Goal: Download file/media

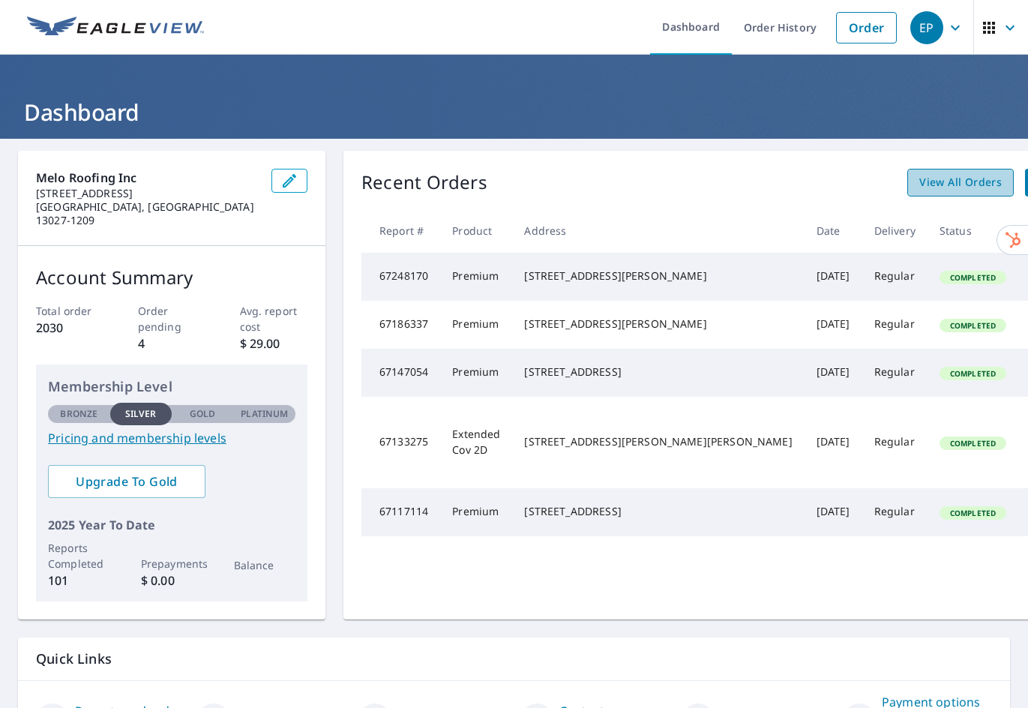
click at [919, 190] on span "View All Orders" at bounding box center [960, 182] width 82 height 19
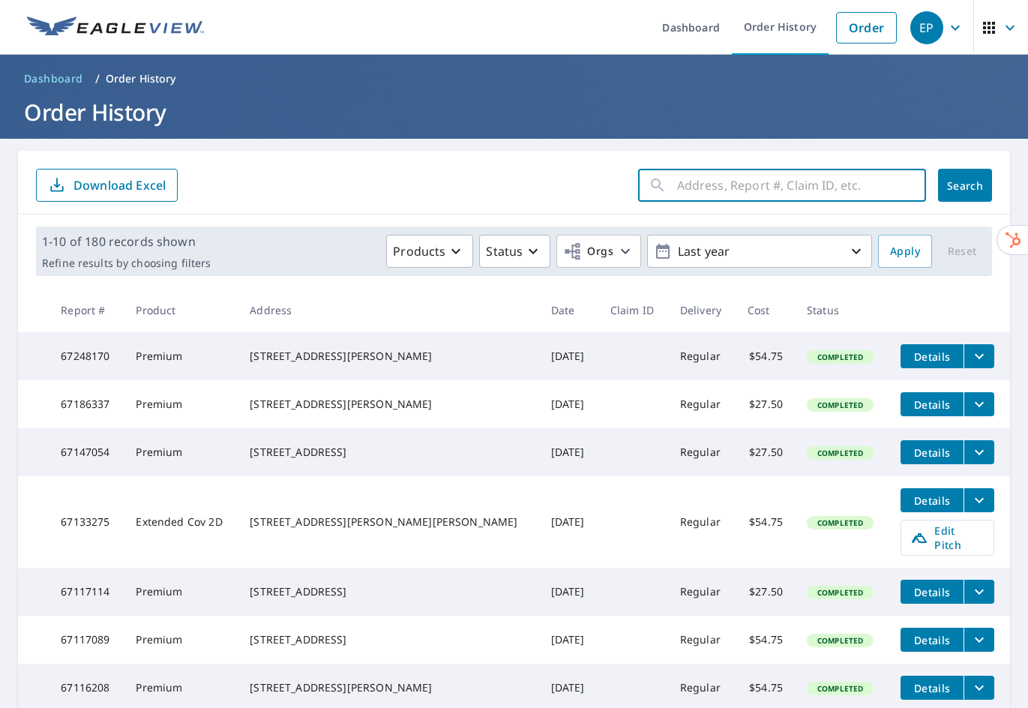
click at [698, 183] on input "text" at bounding box center [801, 185] width 249 height 42
click at [799, 195] on input "883" at bounding box center [787, 185] width 220 height 42
type input "883 North Railroad"
click button "Search" at bounding box center [965, 185] width 54 height 33
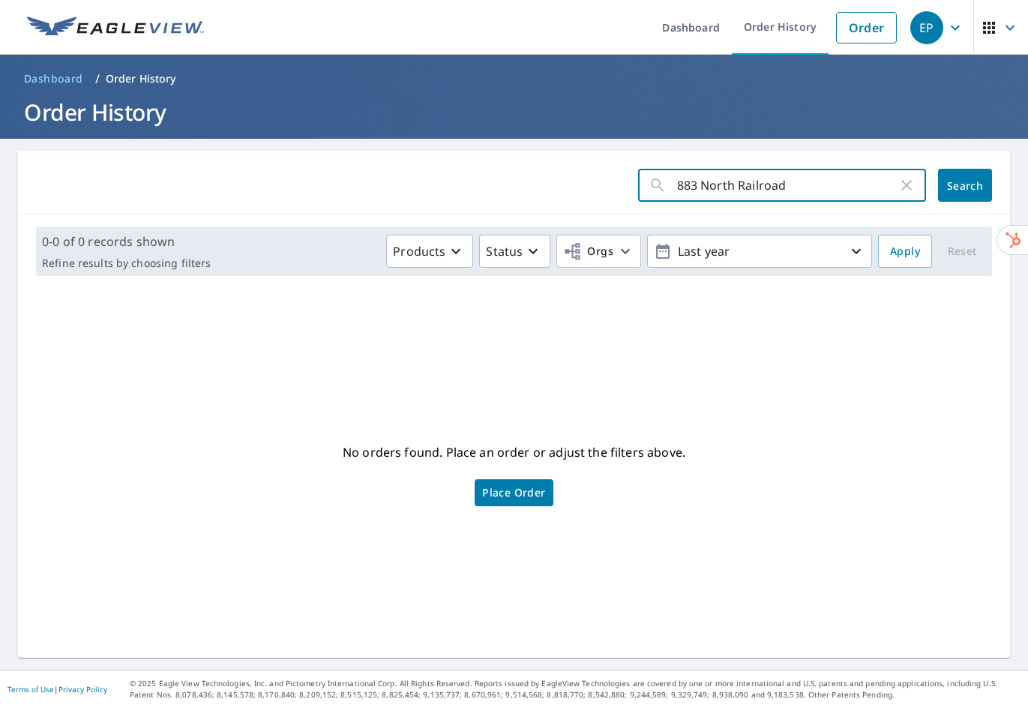
drag, startPoint x: 796, startPoint y: 181, endPoint x: 693, endPoint y: 187, distance: 102.8
click at [693, 187] on input "883 North Railroad" at bounding box center [787, 185] width 220 height 42
type input "883"
click button "Search" at bounding box center [965, 185] width 54 height 33
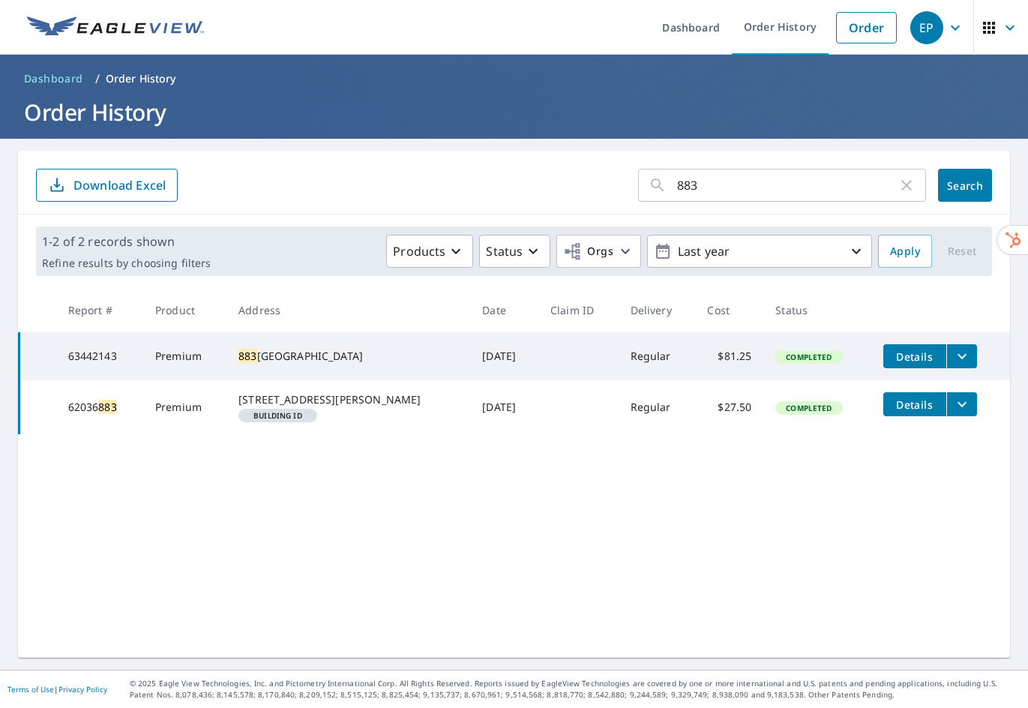
click at [953, 352] on icon "filesDropdownBtn-63442143" at bounding box center [962, 356] width 18 height 18
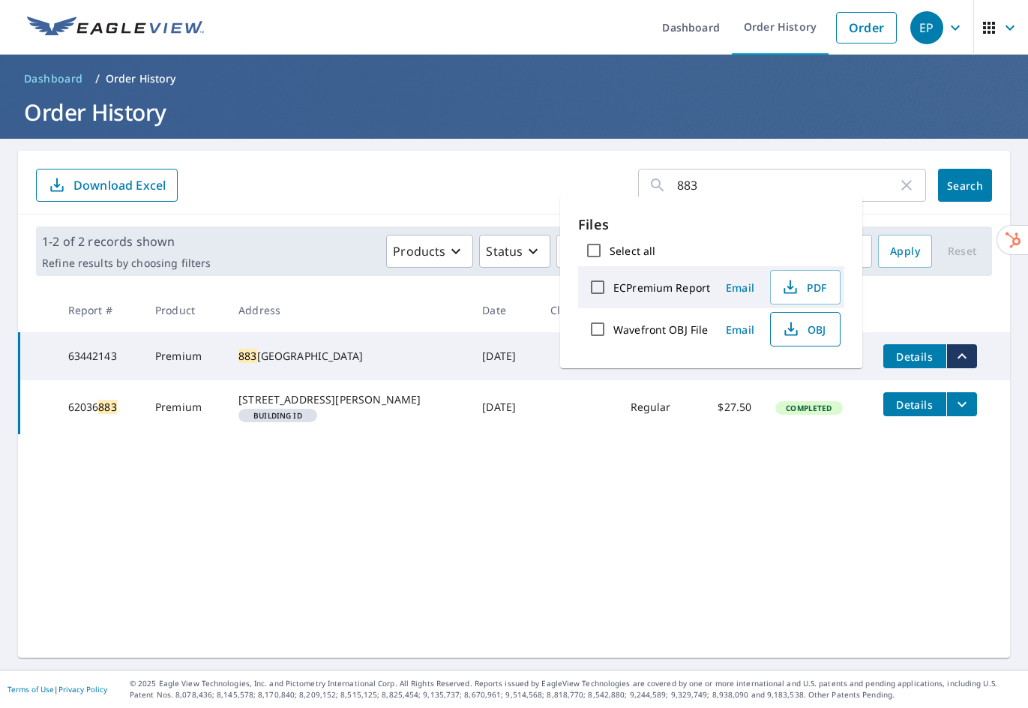
click at [810, 331] on span "OBJ" at bounding box center [804, 329] width 48 height 18
click at [435, 127] on h1 "Order History" at bounding box center [514, 112] width 992 height 31
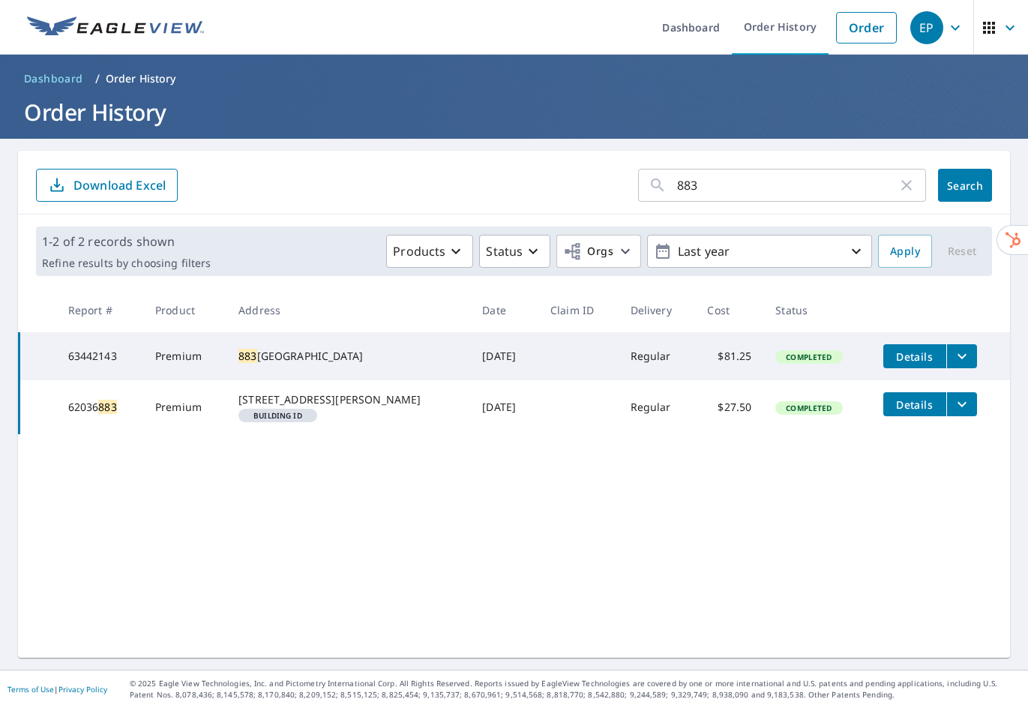
click at [953, 355] on icon "filesDropdownBtn-63442143" at bounding box center [962, 356] width 18 height 18
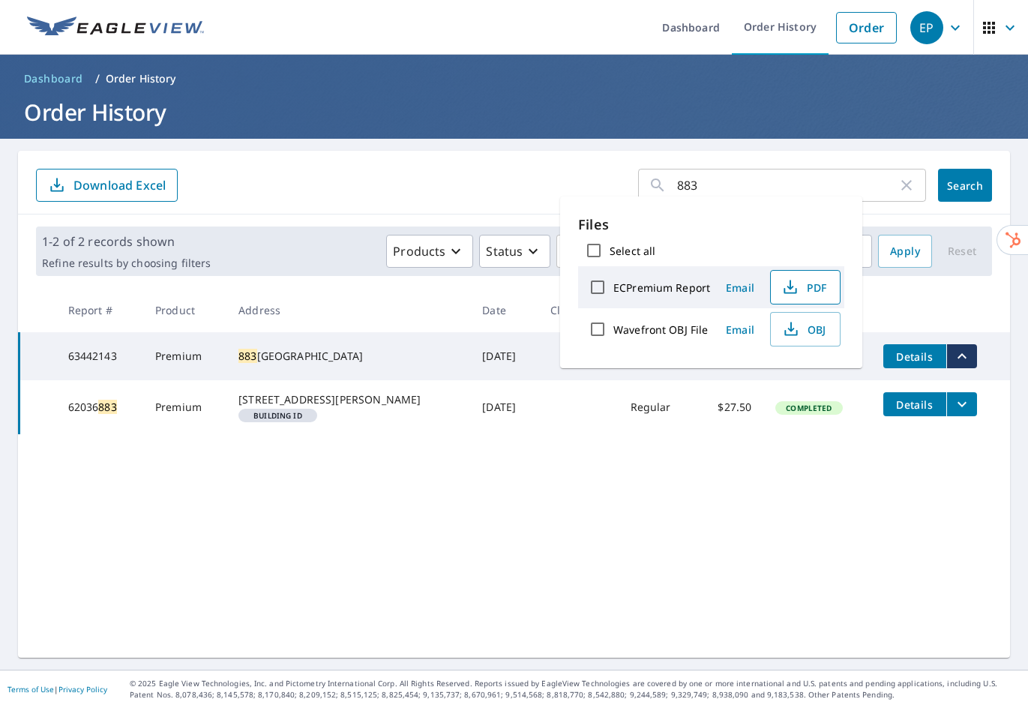
click at [804, 277] on button "PDF" at bounding box center [805, 287] width 70 height 34
